Goal: Information Seeking & Learning: Learn about a topic

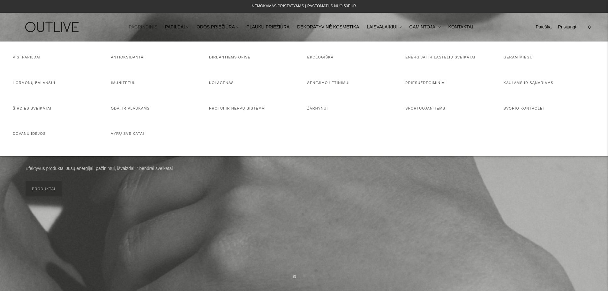
click at [189, 26] on link "PAPILDAI" at bounding box center [177, 27] width 24 height 14
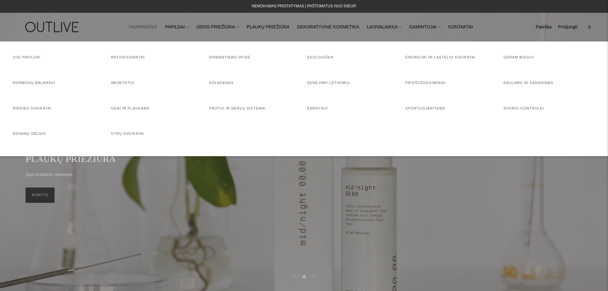
click at [524, 54] on h4 "Geram miegui" at bounding box center [550, 57] width 92 height 6
click at [520, 55] on link "Geram miegui" at bounding box center [519, 57] width 31 height 4
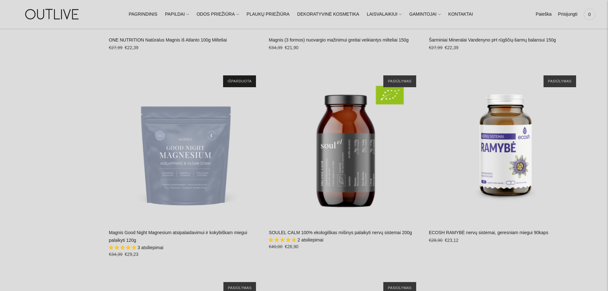
scroll to position [1021, 0]
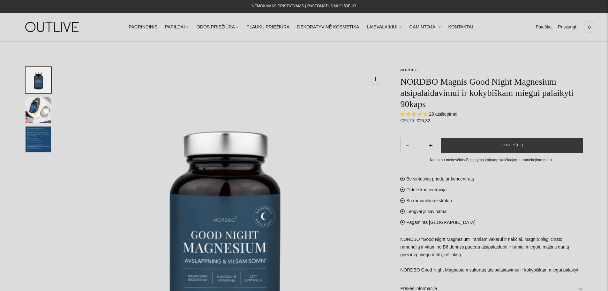
select select "**********"
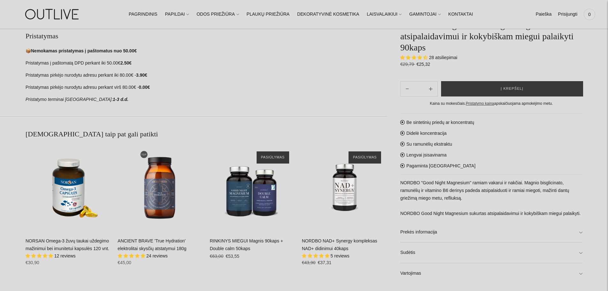
scroll to position [447, 0]
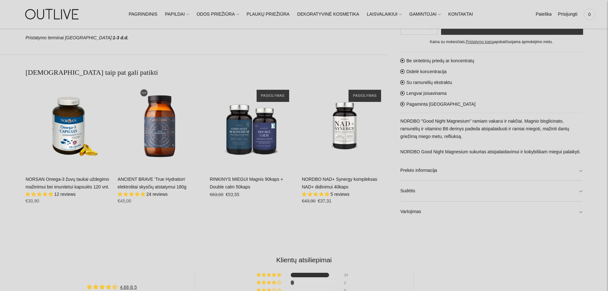
click at [473, 191] on link "Sudėtis" at bounding box center [491, 191] width 182 height 20
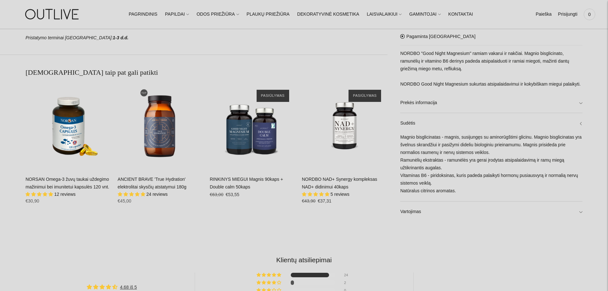
click at [480, 122] on link "Sudėtis" at bounding box center [491, 123] width 182 height 20
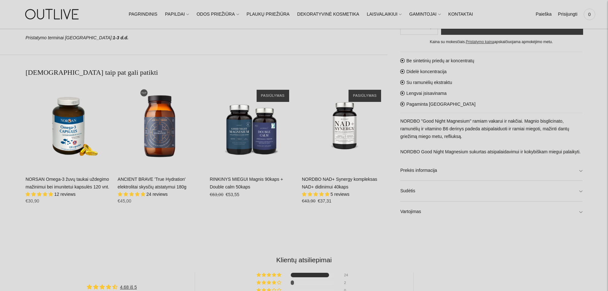
click at [470, 210] on link "Vartojimas" at bounding box center [491, 211] width 182 height 20
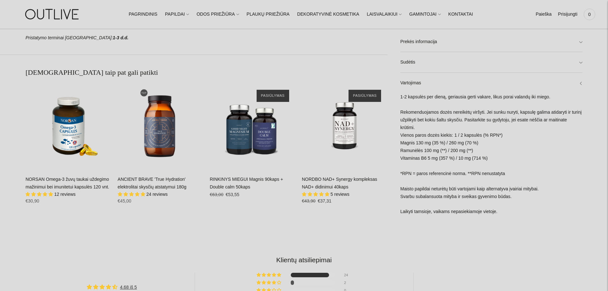
click at [462, 88] on link "Vartojimas" at bounding box center [491, 83] width 182 height 20
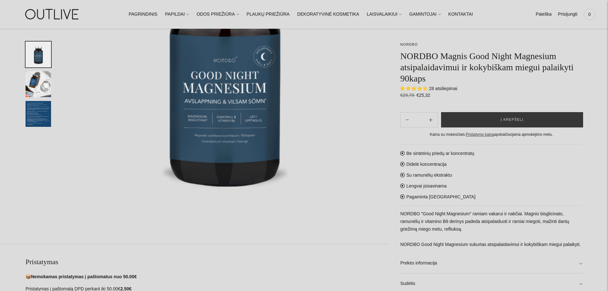
scroll to position [0, 0]
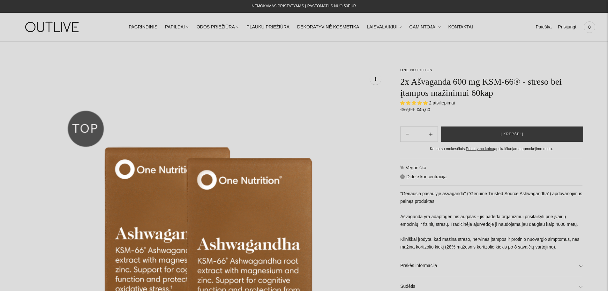
select select "**********"
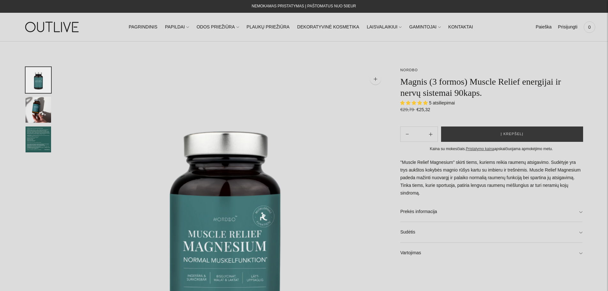
select select "**********"
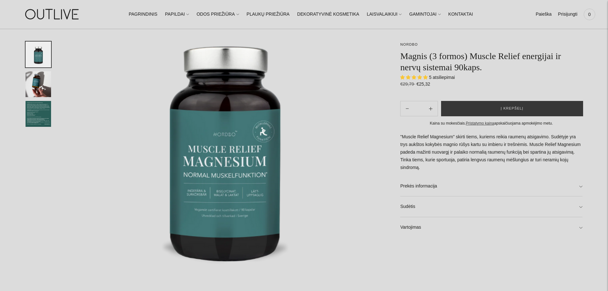
scroll to position [96, 0]
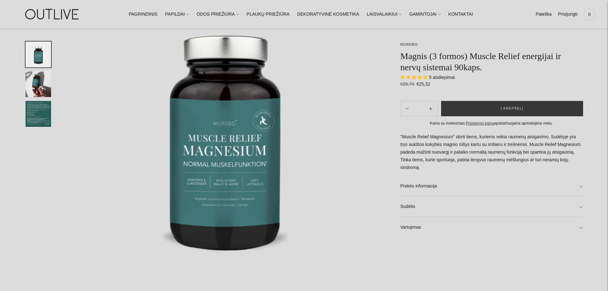
click at [427, 232] on link "Vartojimas" at bounding box center [491, 227] width 182 height 20
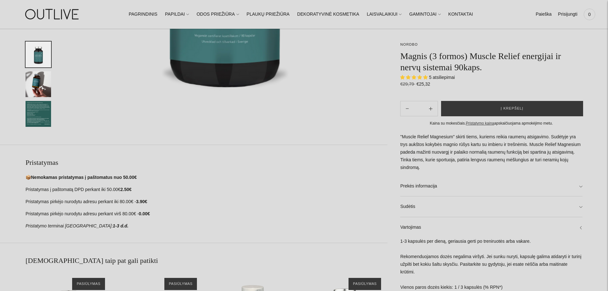
scroll to position [287, 0]
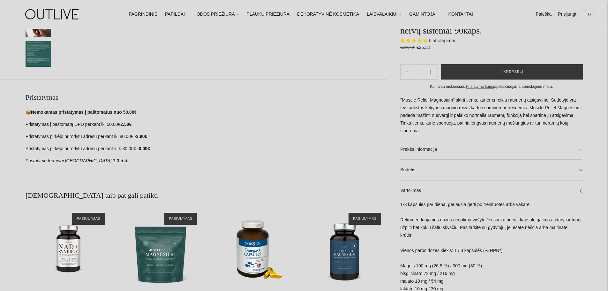
scroll to position [319, 0]
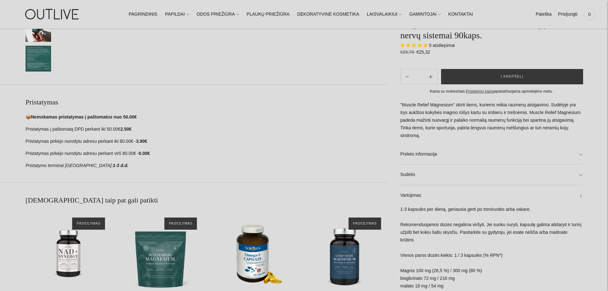
click at [479, 185] on link "Sudėtis" at bounding box center [491, 175] width 182 height 20
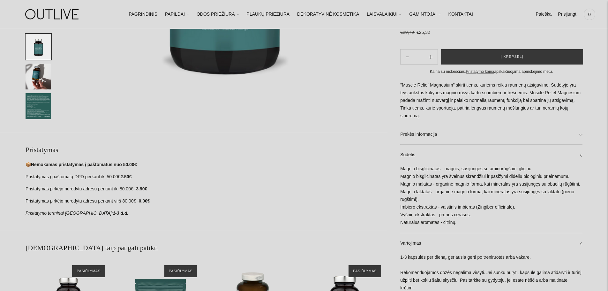
scroll to position [255, 0]
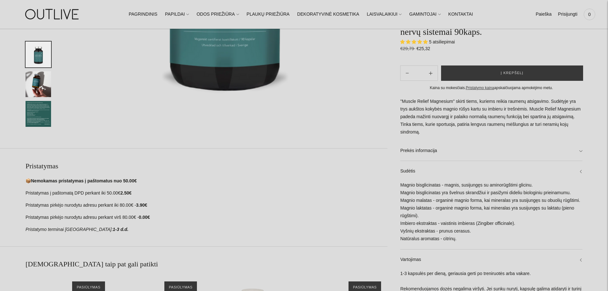
click at [459, 161] on link "Prekės informacija" at bounding box center [491, 150] width 182 height 20
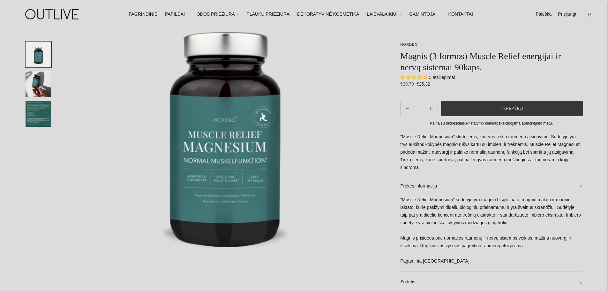
scroll to position [96, 0]
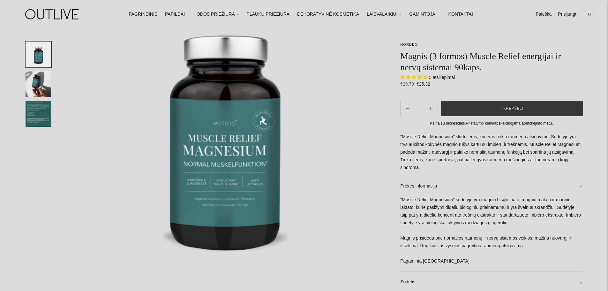
click at [31, 85] on img "Translation missing: en.general.accessibility.image_thumbail" at bounding box center [39, 84] width 26 height 26
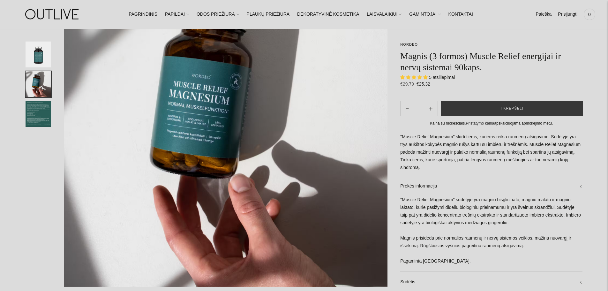
click at [39, 109] on img "Translation missing: en.general.accessibility.image_thumbail" at bounding box center [39, 114] width 26 height 26
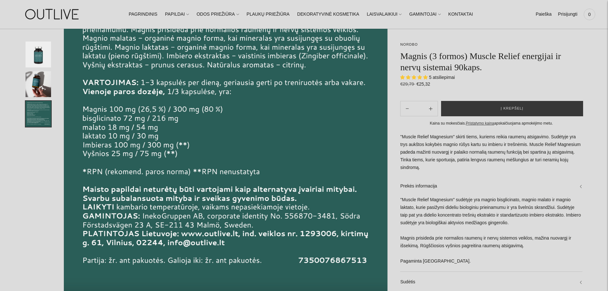
click at [32, 83] on img "Translation missing: en.general.accessibility.image_thumbail" at bounding box center [39, 84] width 26 height 26
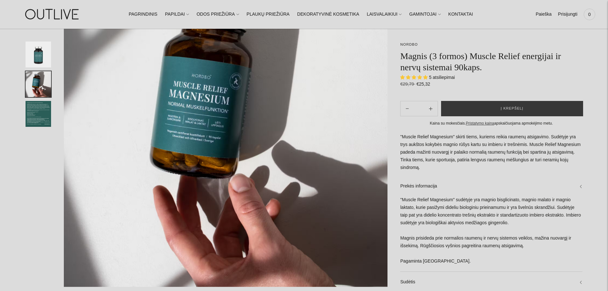
click at [30, 52] on img "Translation missing: en.general.accessibility.image_thumbail" at bounding box center [39, 54] width 26 height 26
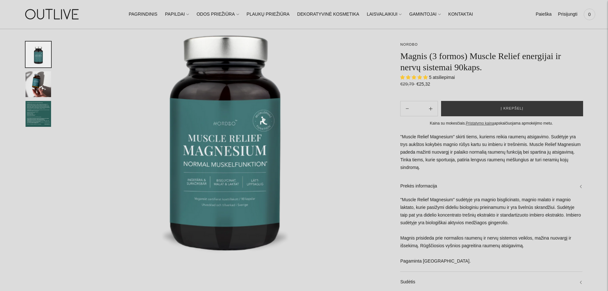
click at [42, 85] on img "Translation missing: en.general.accessibility.image_thumbail" at bounding box center [39, 84] width 26 height 26
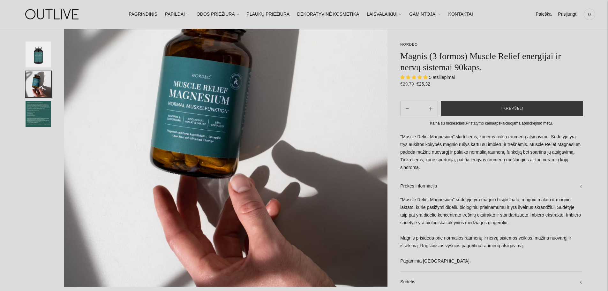
click at [47, 113] on img "Translation missing: en.general.accessibility.image_thumbail" at bounding box center [39, 114] width 26 height 26
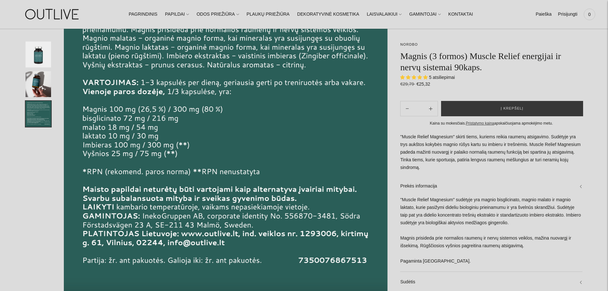
click at [33, 70] on ul at bounding box center [39, 83] width 26 height 85
click at [30, 54] on img "Translation missing: en.general.accessibility.image_thumbail" at bounding box center [39, 54] width 26 height 26
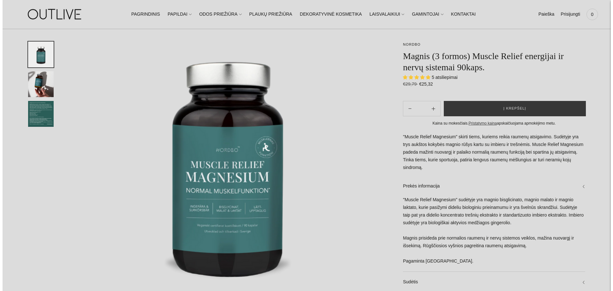
scroll to position [64, 0]
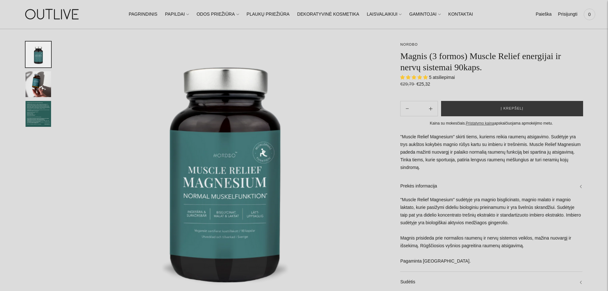
click at [40, 81] on img "Translation missing: en.general.accessibility.image_thumbail" at bounding box center [39, 84] width 26 height 26
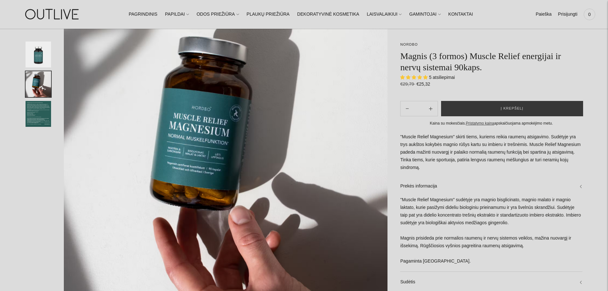
click at [43, 113] on img "Translation missing: en.general.accessibility.image_thumbail" at bounding box center [39, 114] width 26 height 26
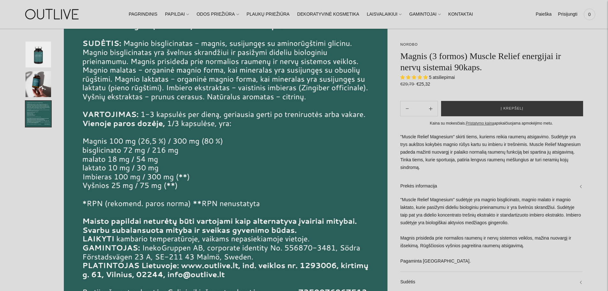
click at [33, 83] on img "Translation missing: en.general.accessibility.image_thumbail" at bounding box center [39, 84] width 26 height 26
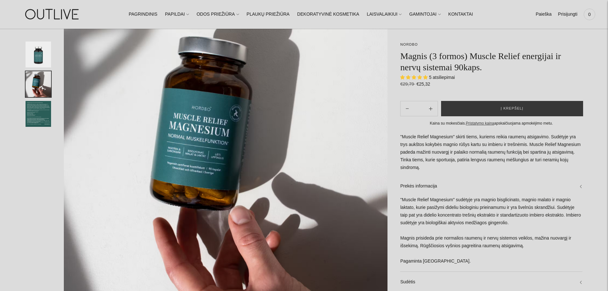
click at [41, 54] on img "Translation missing: en.general.accessibility.image_thumbail" at bounding box center [39, 54] width 26 height 26
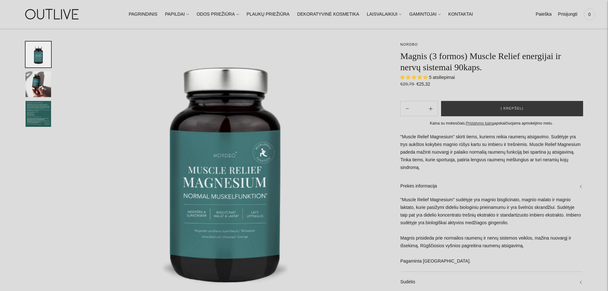
click at [257, 153] on img at bounding box center [226, 165] width 324 height 324
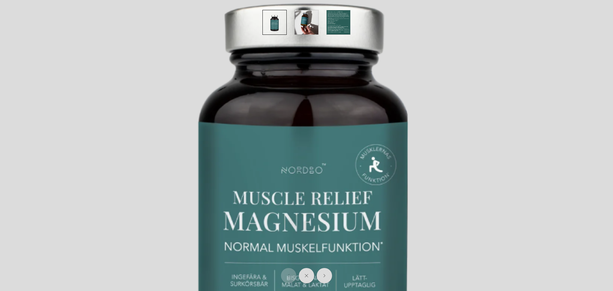
scroll to position [160, 0]
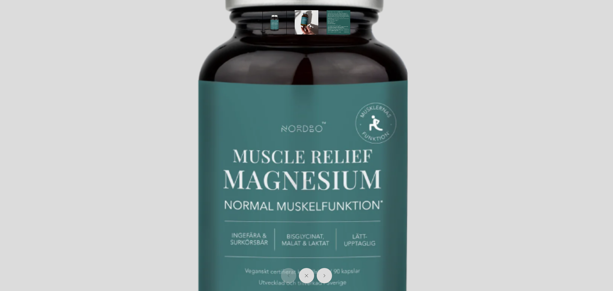
click at [302, 168] on img at bounding box center [303, 146] width 613 height 613
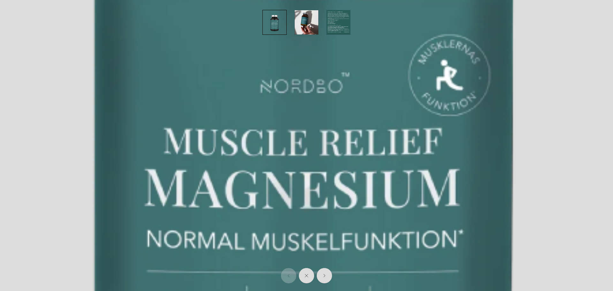
scroll to position [317, 0]
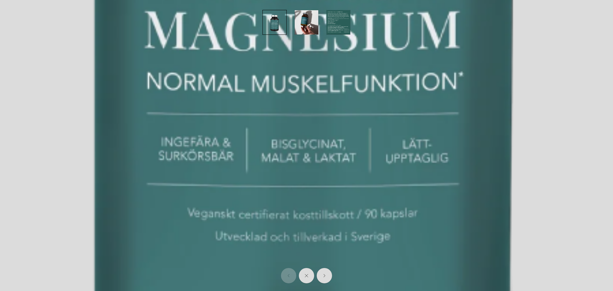
click at [309, 273] on button "Close" at bounding box center [306, 275] width 15 height 15
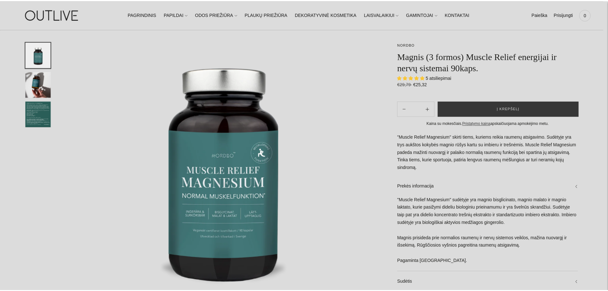
scroll to position [67, 0]
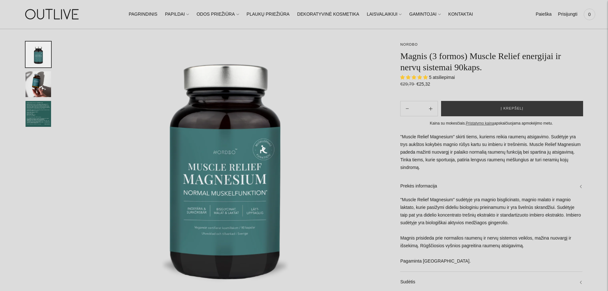
click at [42, 86] on img "Translation missing: en.general.accessibility.image_thumbail" at bounding box center [39, 84] width 26 height 26
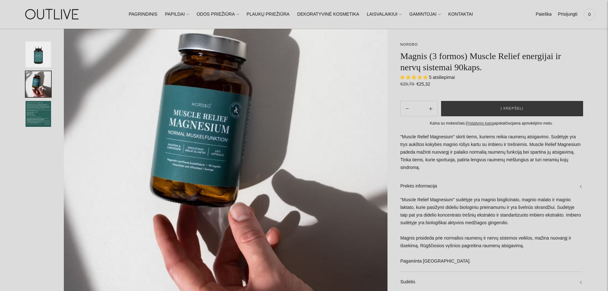
click at [45, 117] on img "Translation missing: en.general.accessibility.image_thumbail" at bounding box center [39, 114] width 26 height 26
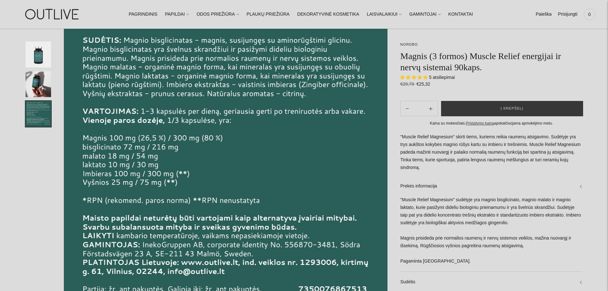
click at [41, 79] on img "Translation missing: en.general.accessibility.image_thumbail" at bounding box center [39, 84] width 26 height 26
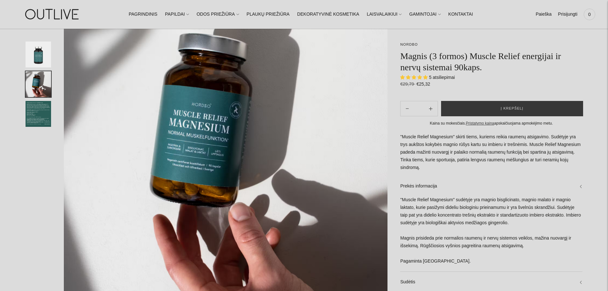
click at [44, 59] on img "Translation missing: en.general.accessibility.image_thumbail" at bounding box center [39, 54] width 26 height 26
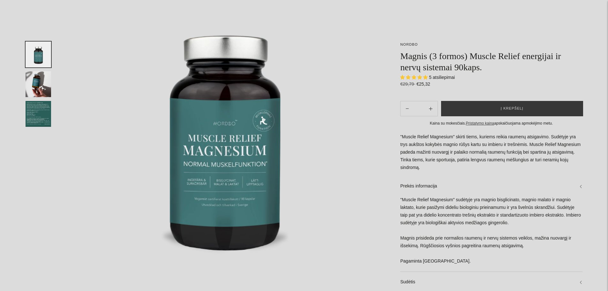
scroll to position [128, 0]
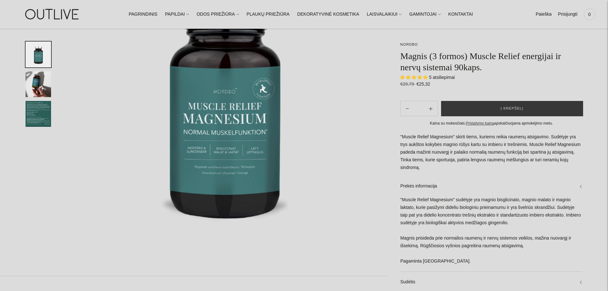
click at [29, 78] on img "Translation missing: en.general.accessibility.image_thumbail" at bounding box center [39, 84] width 26 height 26
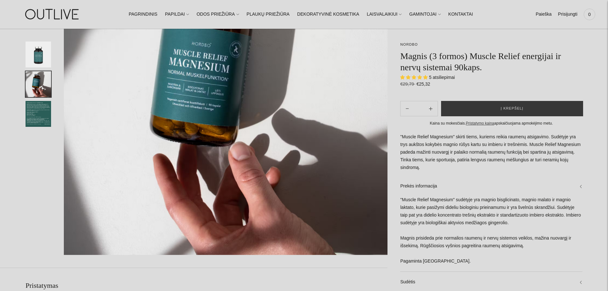
click at [35, 109] on img "Translation missing: en.general.accessibility.image_thumbail" at bounding box center [39, 114] width 26 height 26
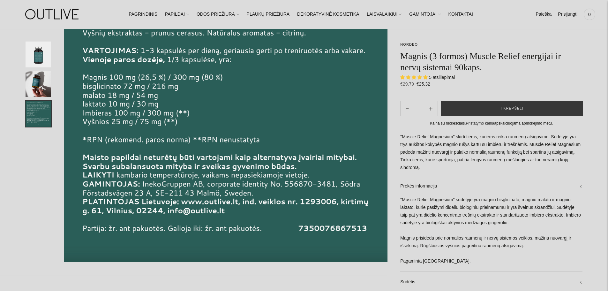
click at [30, 71] on ul at bounding box center [39, 83] width 26 height 85
click at [31, 87] on img "Translation missing: en.general.accessibility.image_thumbail" at bounding box center [39, 84] width 26 height 26
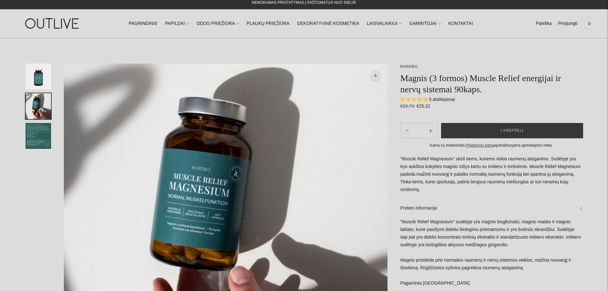
scroll to position [0, 0]
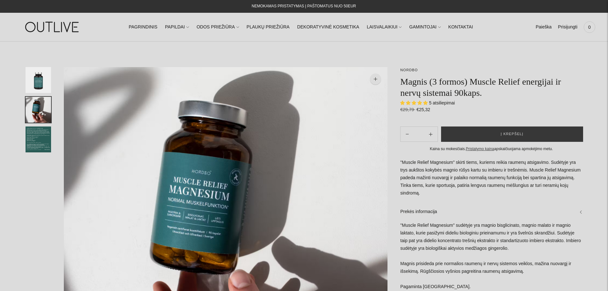
click at [31, 131] on img "Translation missing: en.general.accessibility.image_thumbail" at bounding box center [39, 139] width 26 height 26
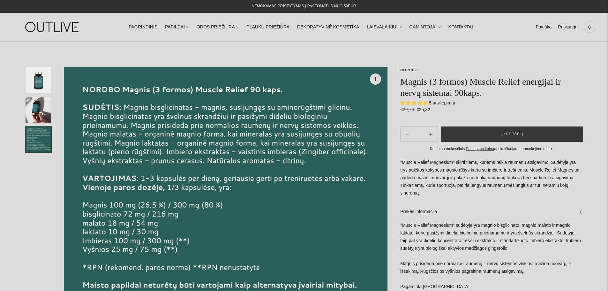
click at [36, 115] on img "Translation missing: en.general.accessibility.image_thumbail" at bounding box center [39, 110] width 26 height 26
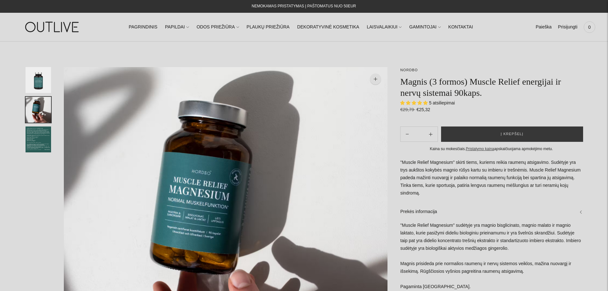
click at [34, 135] on img "Translation missing: en.general.accessibility.image_thumbail" at bounding box center [39, 139] width 26 height 26
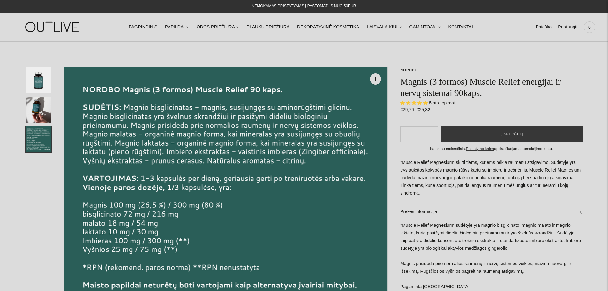
click at [37, 112] on img "Translation missing: en.general.accessibility.image_thumbail" at bounding box center [39, 110] width 26 height 26
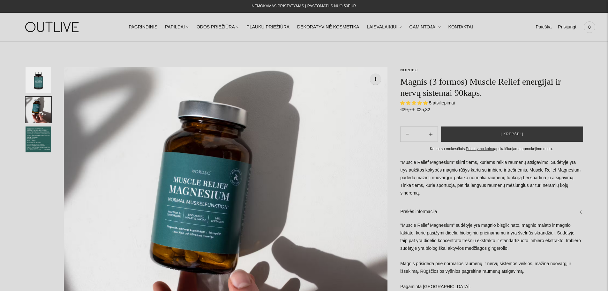
click at [40, 89] on img "Translation missing: en.general.accessibility.image_thumbail" at bounding box center [39, 80] width 26 height 26
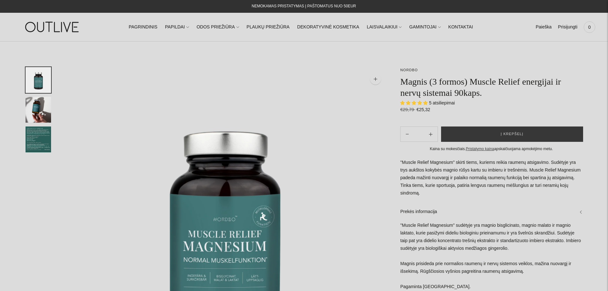
click at [41, 103] on img "Translation missing: en.general.accessibility.image_thumbail" at bounding box center [39, 110] width 26 height 26
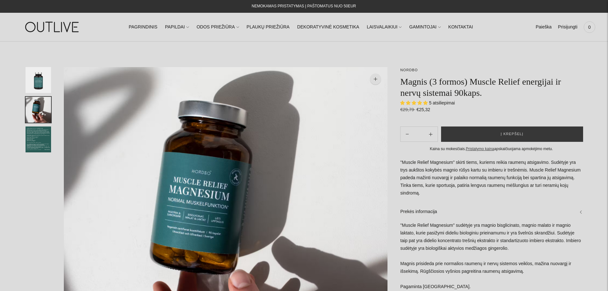
click at [43, 141] on img "Translation missing: en.general.accessibility.image_thumbail" at bounding box center [39, 139] width 26 height 26
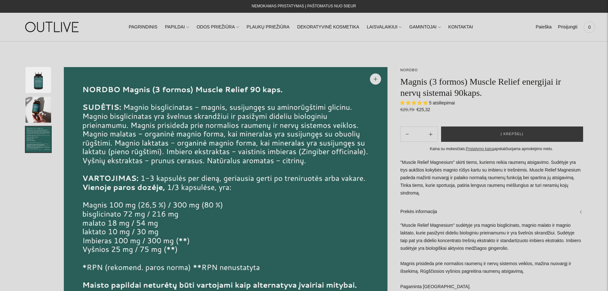
click at [43, 117] on img "Translation missing: en.general.accessibility.image_thumbail" at bounding box center [39, 110] width 26 height 26
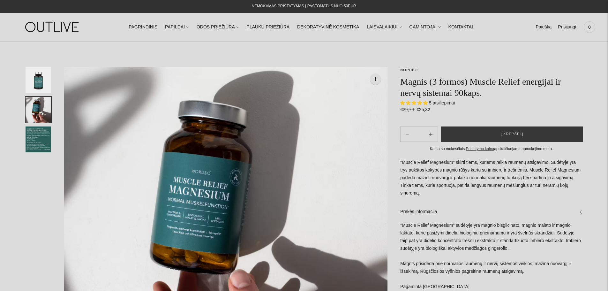
click at [41, 88] on img "Translation missing: en.general.accessibility.image_thumbail" at bounding box center [39, 80] width 26 height 26
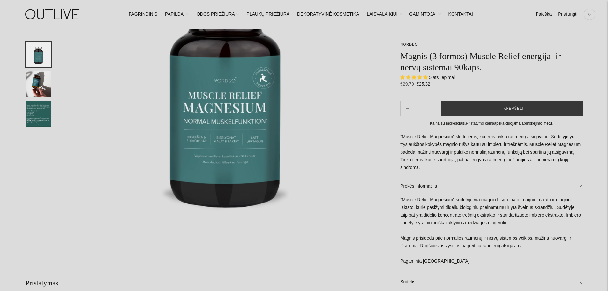
scroll to position [96, 0]
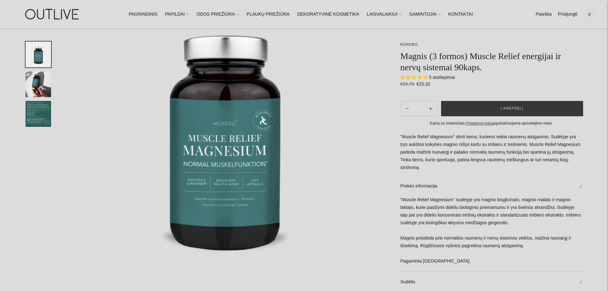
click at [49, 113] on img "Translation missing: en.general.accessibility.image_thumbail" at bounding box center [39, 114] width 26 height 26
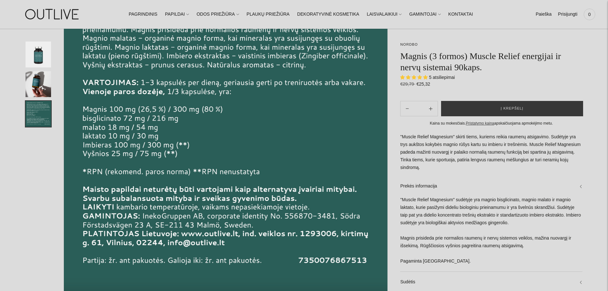
click at [472, 189] on link "Prekės informacija" at bounding box center [491, 186] width 182 height 20
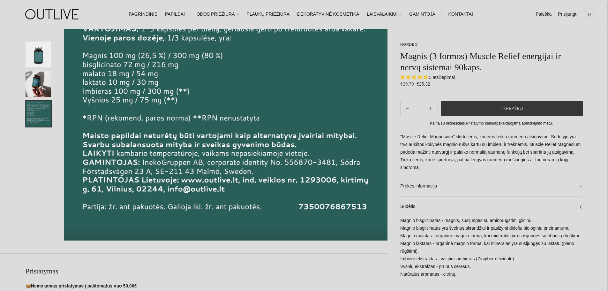
scroll to position [160, 0]
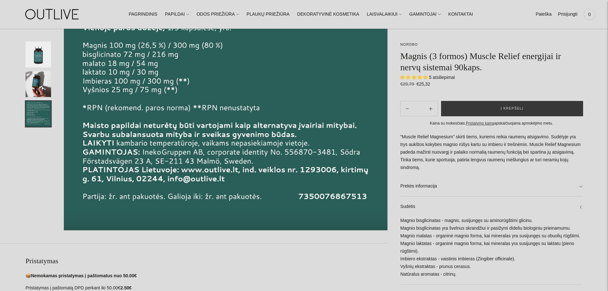
click at [436, 143] on p ""Muscle Relief Magnesium" skirti tiems, kuriems reikia raumenų atsigavimo. Sudė…" at bounding box center [491, 152] width 182 height 38
click at [29, 87] on img "Translation missing: en.general.accessibility.image_thumbail" at bounding box center [39, 84] width 26 height 26
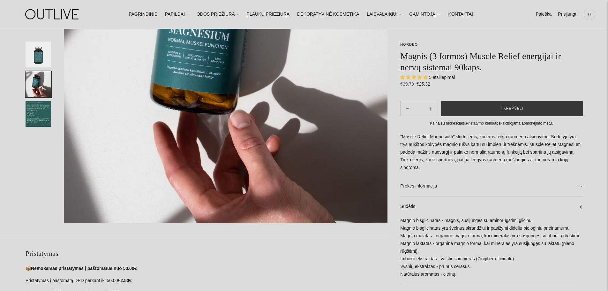
click at [36, 118] on img "Translation missing: en.general.accessibility.image_thumbail" at bounding box center [39, 114] width 26 height 26
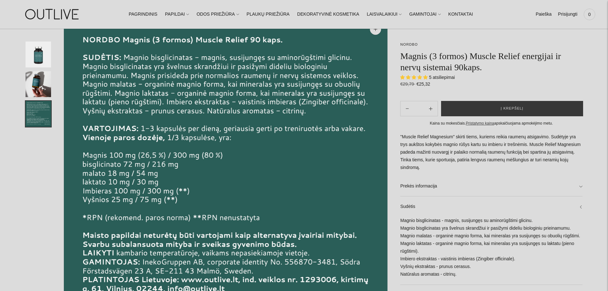
scroll to position [32, 0]
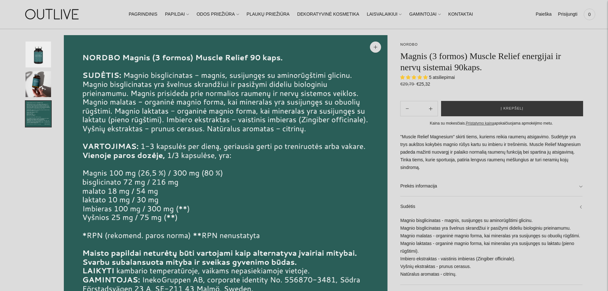
click at [40, 85] on img "Translation missing: en.general.accessibility.image_thumbail" at bounding box center [39, 84] width 26 height 26
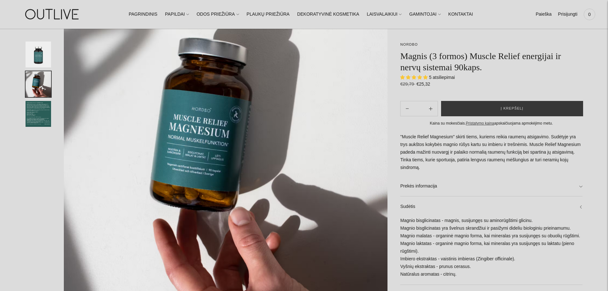
scroll to position [64, 0]
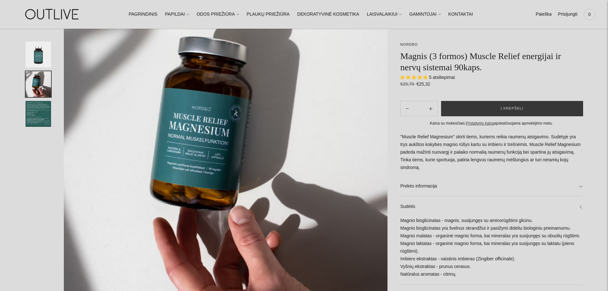
click at [48, 61] on img "Translation missing: en.general.accessibility.image_thumbail" at bounding box center [39, 54] width 26 height 26
